Goal: Task Accomplishment & Management: Complete application form

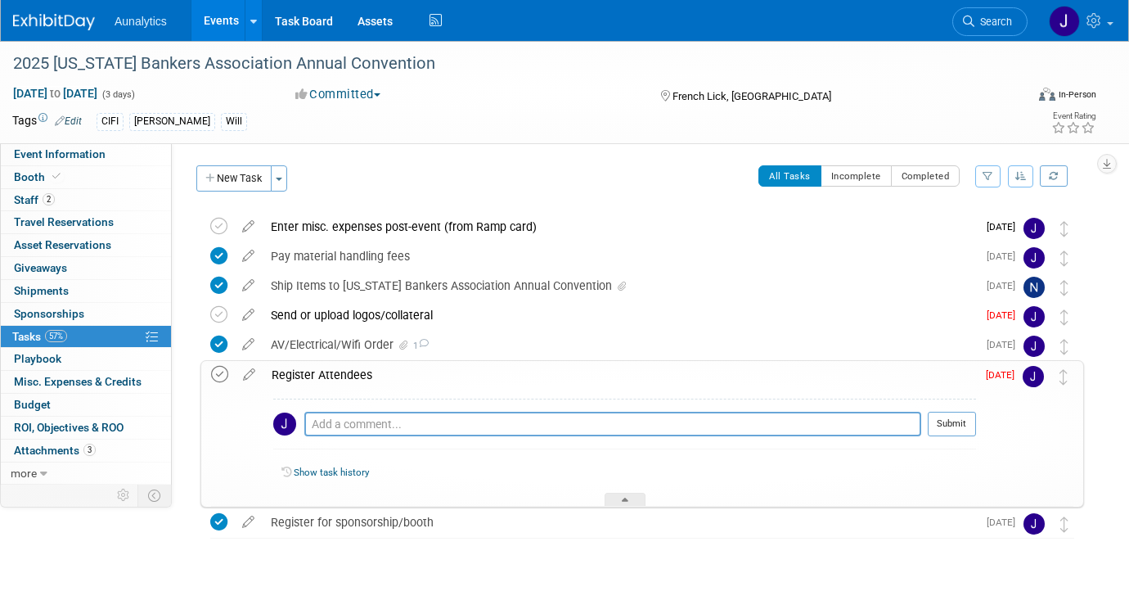
click at [222, 374] on icon at bounding box center [219, 374] width 17 height 17
click at [88, 192] on link "2 Staff 2" at bounding box center [86, 200] width 170 height 22
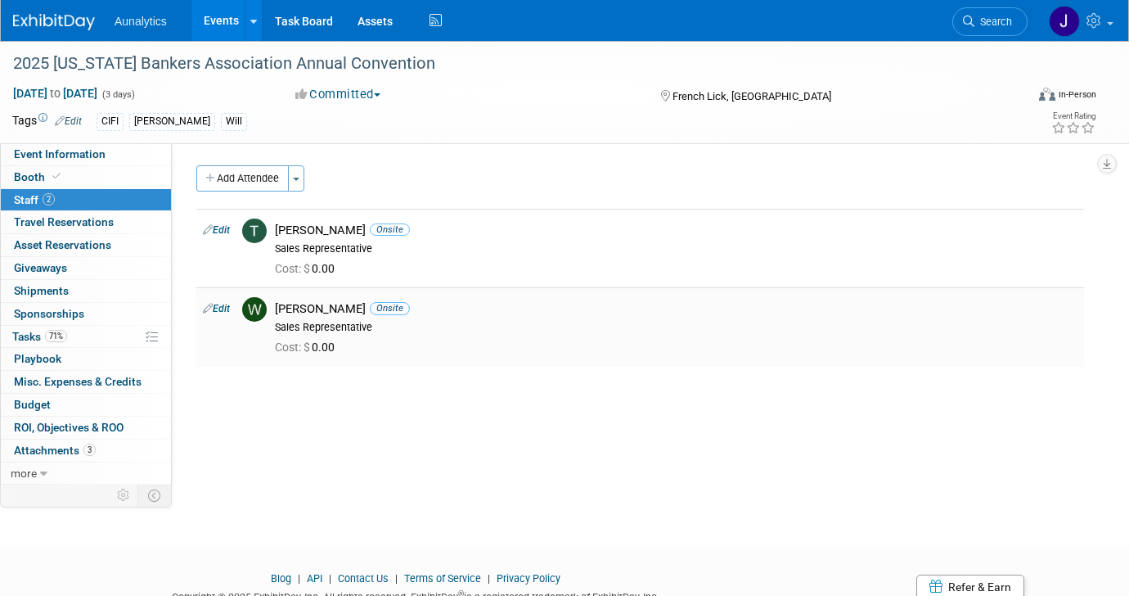
click at [329, 306] on div "[PERSON_NAME] Onsite" at bounding box center [676, 309] width 802 height 16
click at [214, 312] on link "Edit" at bounding box center [216, 308] width 27 height 11
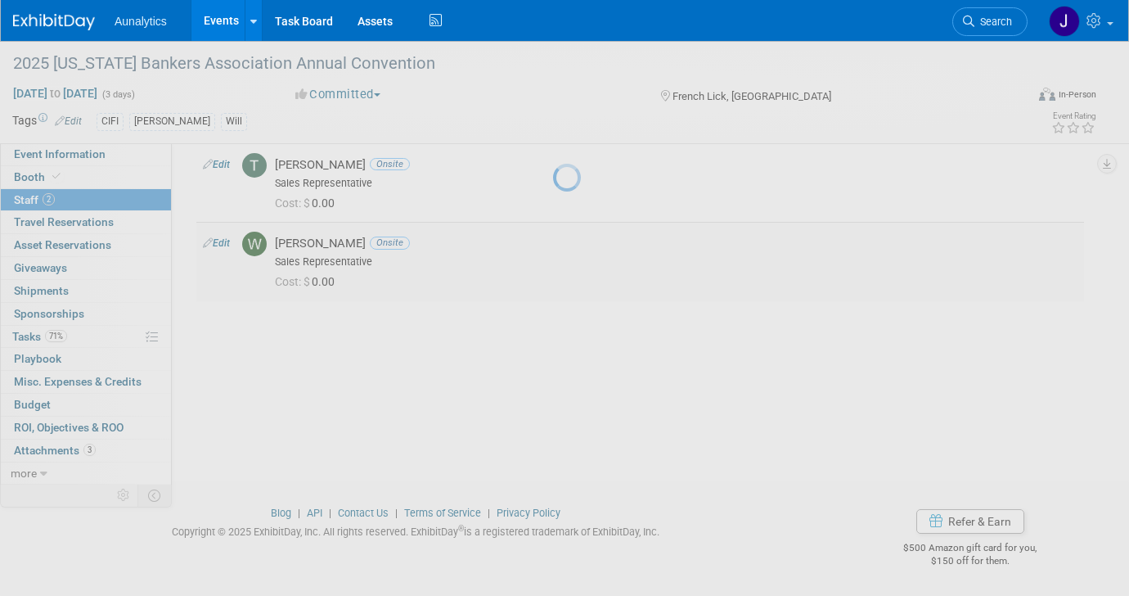
select select "09e9535f-bb3d-4511-8a2d-cfd80c7f724a"
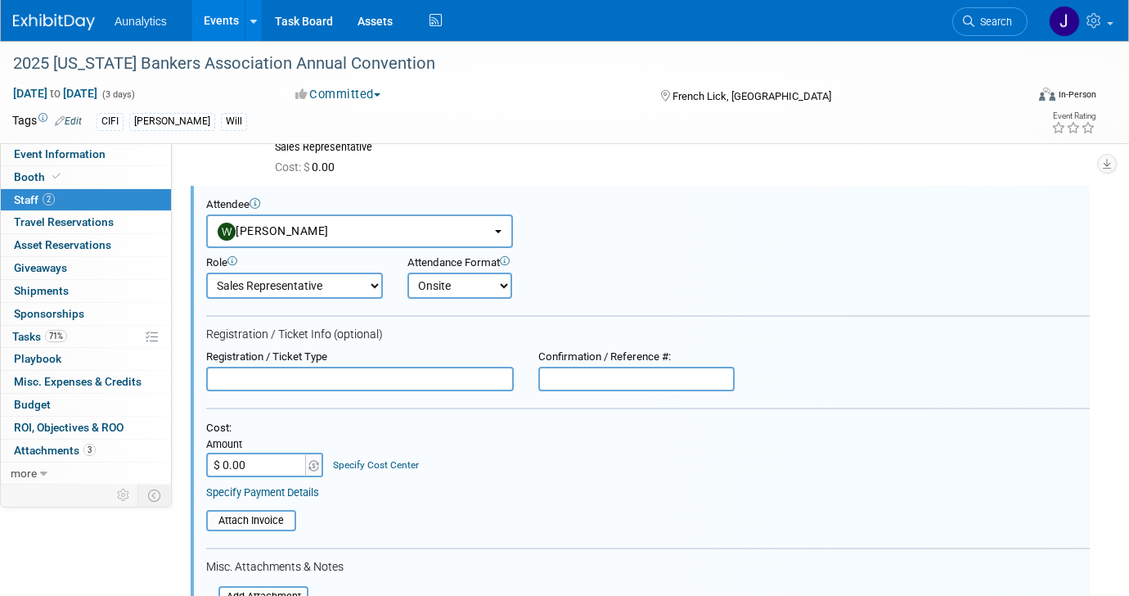
click at [331, 379] on input "text" at bounding box center [360, 378] width 308 height 25
type input "Additional Booth Attendee"
click at [254, 461] on input "$ 0.00" at bounding box center [257, 464] width 102 height 25
type input "$ 300.00"
click at [249, 519] on input "file" at bounding box center [197, 520] width 195 height 18
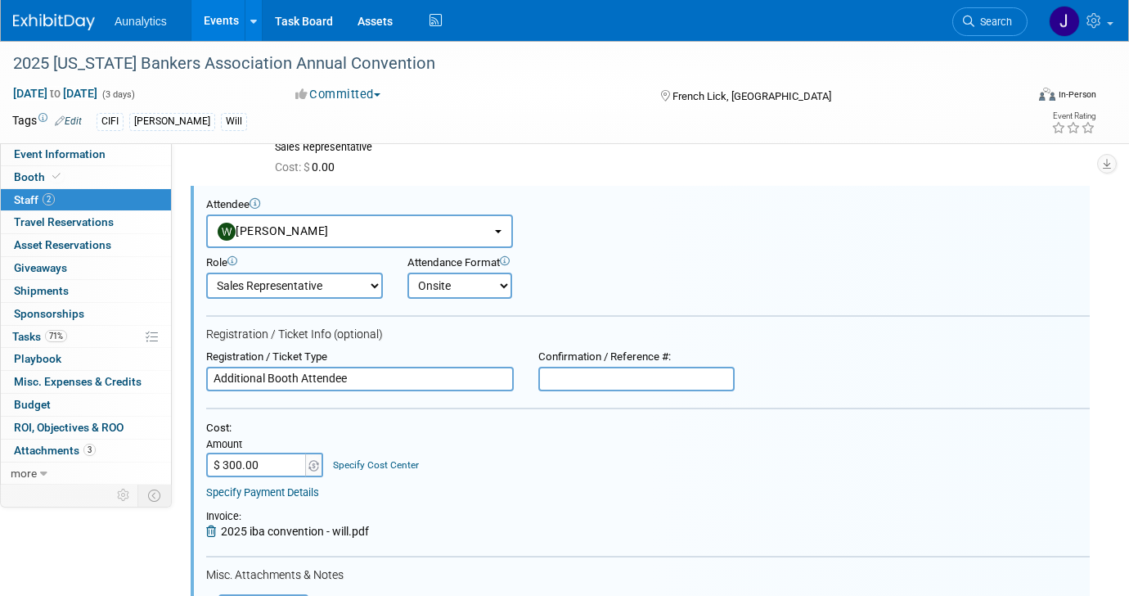
click at [413, 362] on div "Registration / Ticket Type" at bounding box center [360, 357] width 308 height 14
click at [419, 367] on input "Additional Booth Attendee" at bounding box center [360, 378] width 308 height 25
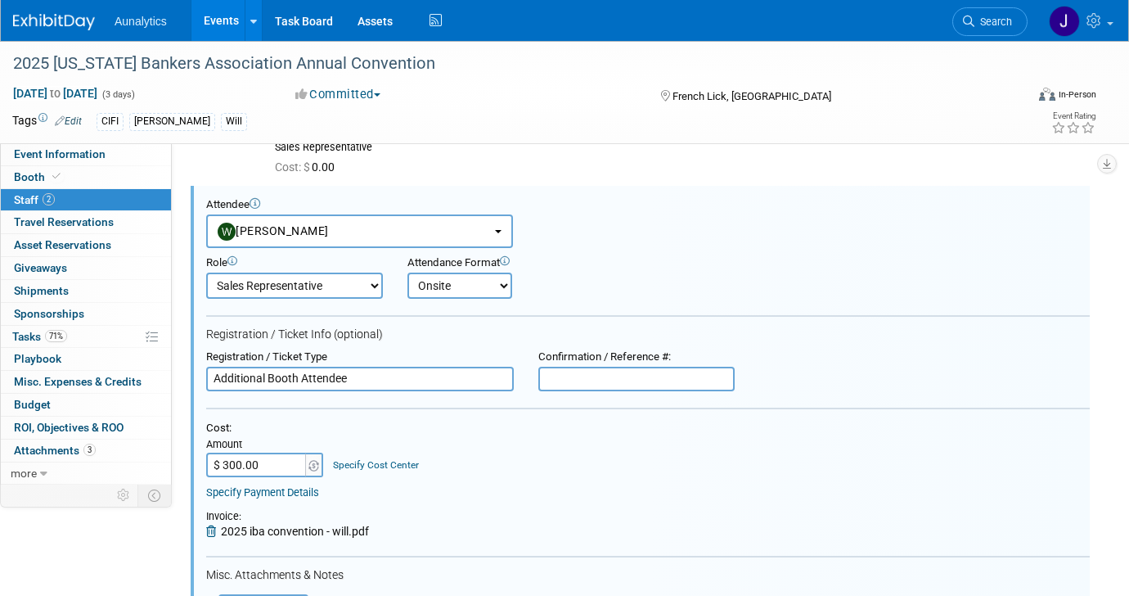
paste input "Exhibit Representative"
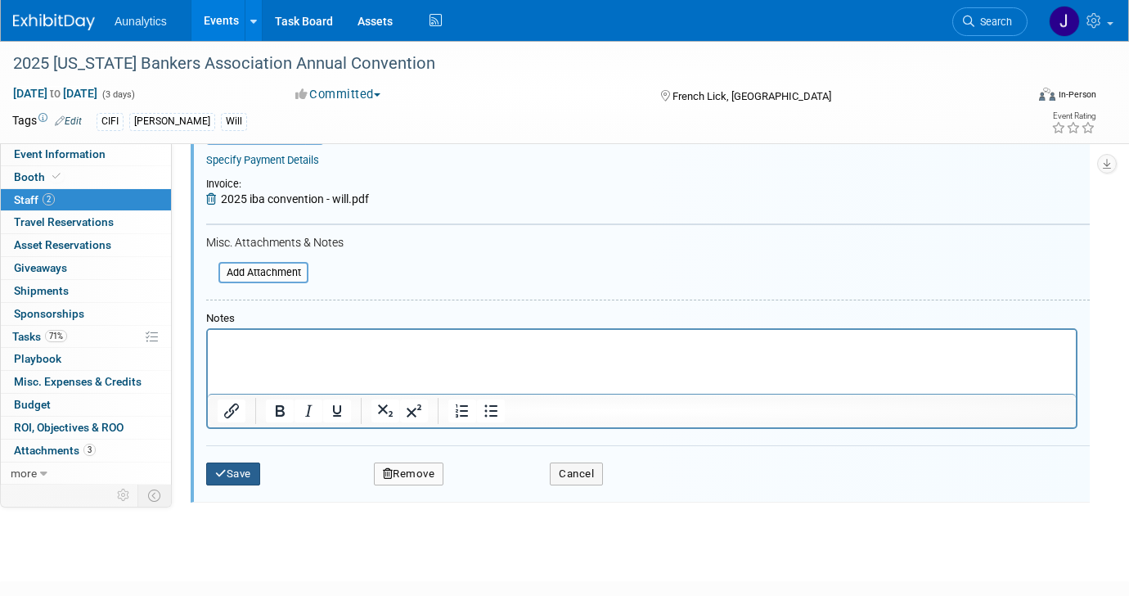
type input "Additional Exhibit Representative"
click at [245, 467] on button "Save" at bounding box center [233, 473] width 54 height 23
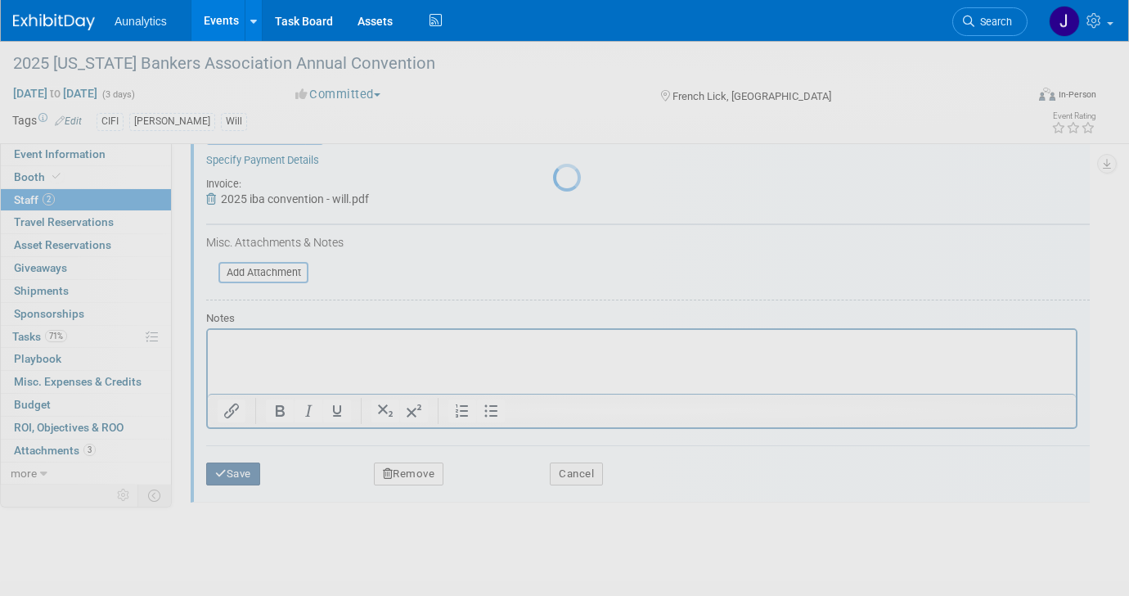
scroll to position [65, 0]
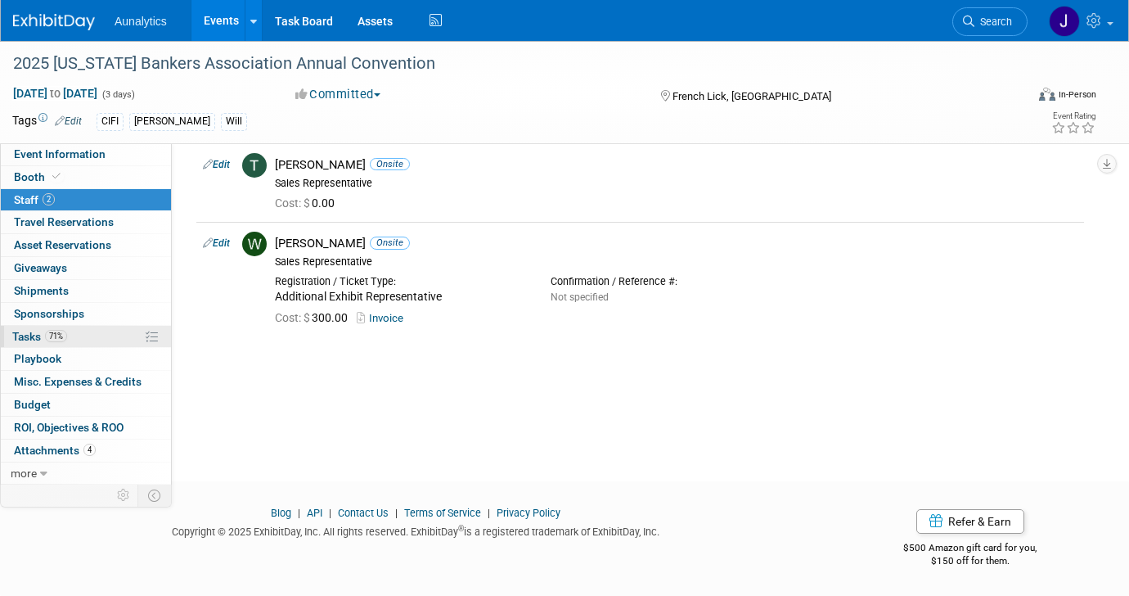
click at [71, 333] on link "71% Tasks 71%" at bounding box center [86, 337] width 170 height 22
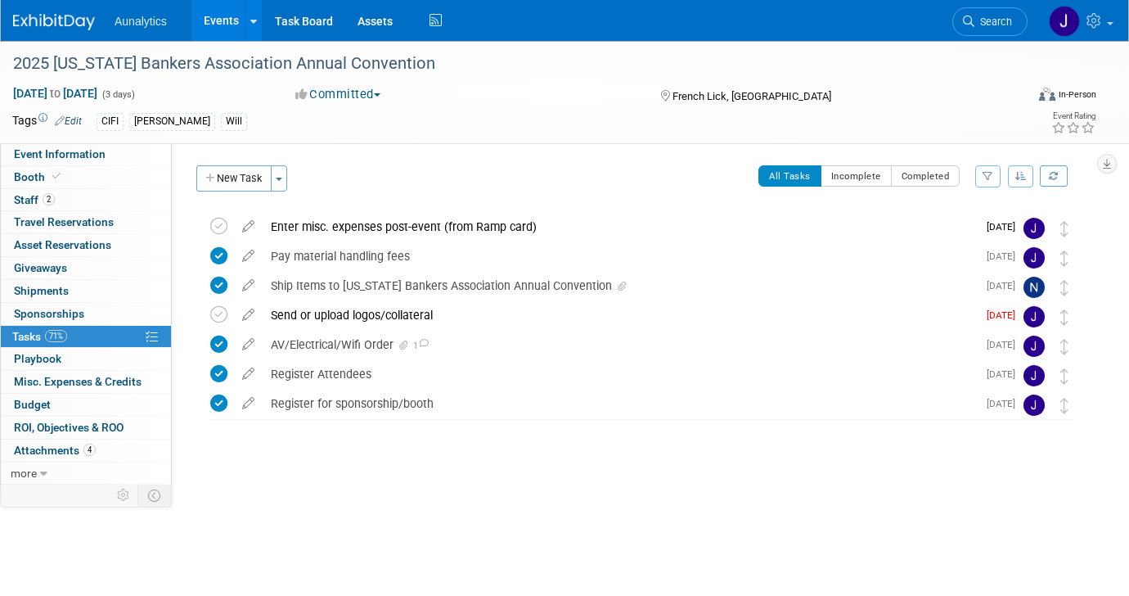
click at [210, 26] on link "Events" at bounding box center [221, 20] width 60 height 41
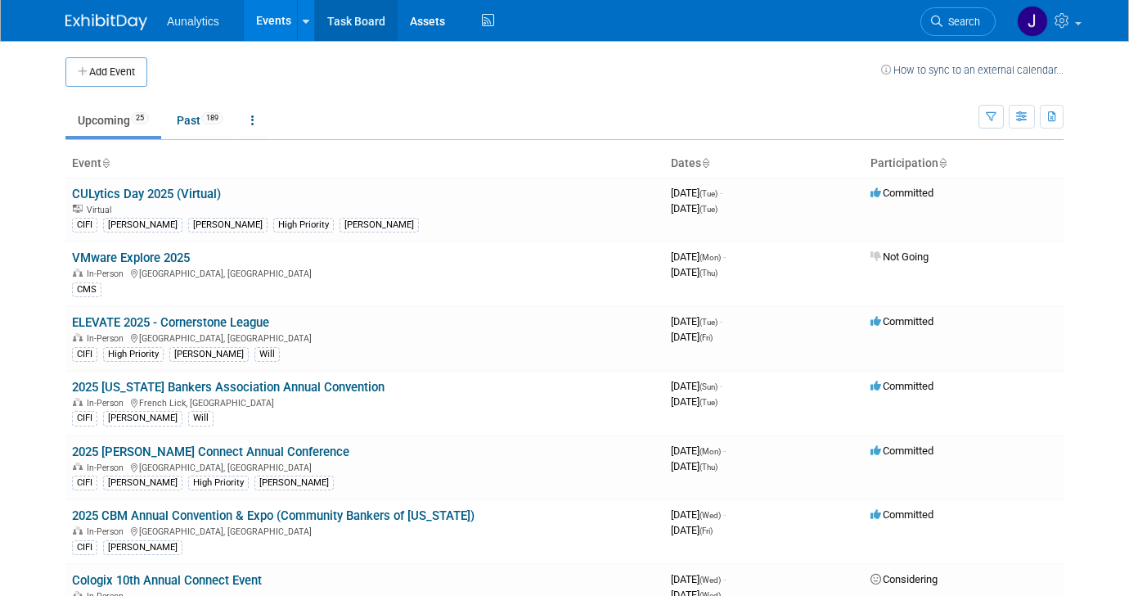
click at [351, 16] on link "Task Board" at bounding box center [356, 20] width 83 height 41
